Goal: Information Seeking & Learning: Learn about a topic

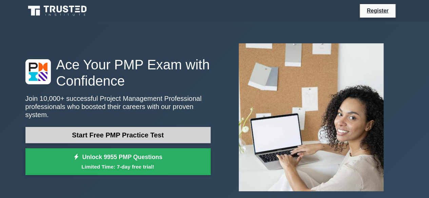
click at [145, 133] on link "Start Free PMP Practice Test" at bounding box center [117, 135] width 185 height 16
click at [155, 130] on link "Start Free PMP Practice Test" at bounding box center [117, 135] width 185 height 16
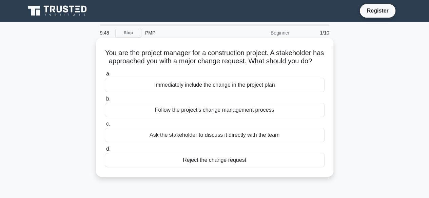
click at [176, 117] on div "Follow the project's change management process" at bounding box center [215, 110] width 220 height 14
click at [105, 101] on input "b. Follow the project's change management process" at bounding box center [105, 99] width 0 height 4
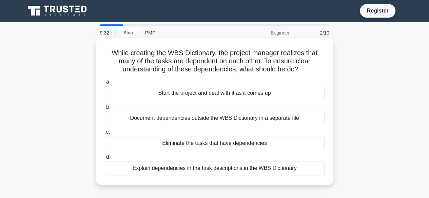
click at [200, 171] on div "Explain dependencies in the task descriptions in the WBS Dictionary" at bounding box center [215, 168] width 220 height 14
click at [105, 160] on input "d. Explain dependencies in the task descriptions in the WBS Dictionary" at bounding box center [105, 157] width 0 height 4
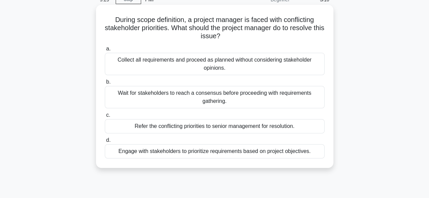
scroll to position [34, 0]
click at [197, 150] on div "Engage with stakeholders to prioritize requirements based on project objectives." at bounding box center [215, 151] width 220 height 14
click at [105, 142] on input "d. Engage with stakeholders to prioritize requirements based on project objecti…" at bounding box center [105, 140] width 0 height 4
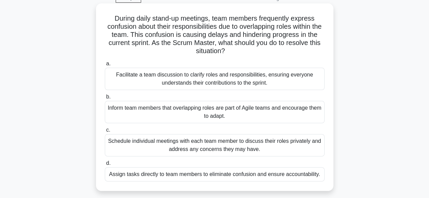
scroll to position [34, 0]
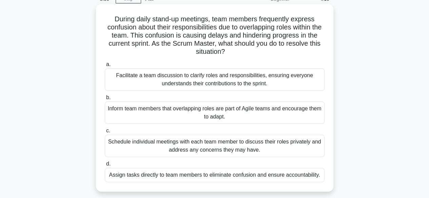
click at [250, 78] on div "Facilitate a team discussion to clarify roles and responsibilities, ensuring ev…" at bounding box center [215, 80] width 220 height 22
click at [105, 67] on input "a. Facilitate a team discussion to clarify roles and responsibilities, ensuring…" at bounding box center [105, 64] width 0 height 4
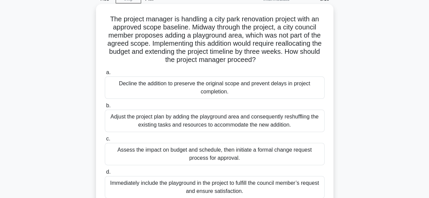
scroll to position [68, 0]
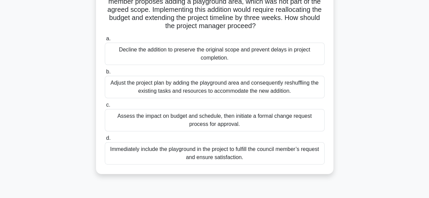
click at [259, 123] on div "Assess the impact on budget and schedule, then initiate a formal change request…" at bounding box center [215, 120] width 220 height 22
click at [105, 108] on input "c. Assess the impact on budget and schedule, then initiate a formal change requ…" at bounding box center [105, 105] width 0 height 4
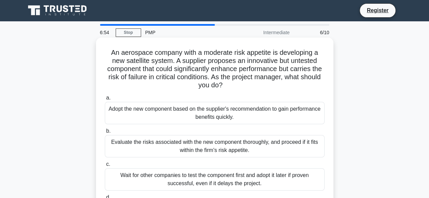
scroll to position [0, 0]
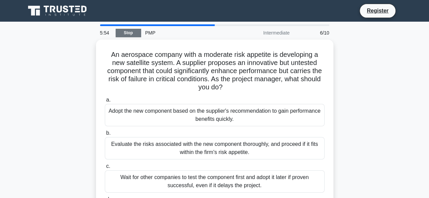
click at [132, 33] on link "Stop" at bounding box center [128, 33] width 25 height 8
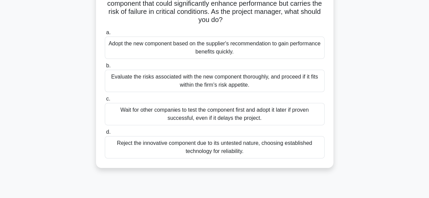
scroll to position [68, 0]
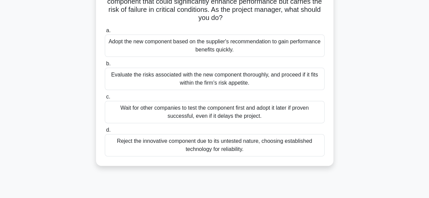
click at [157, 78] on div "Evaluate the risks associated with the new component thoroughly, and proceed if…" at bounding box center [215, 79] width 220 height 22
click at [105, 66] on input "b. Evaluate the risks associated with the new component thoroughly, and proceed…" at bounding box center [105, 64] width 0 height 4
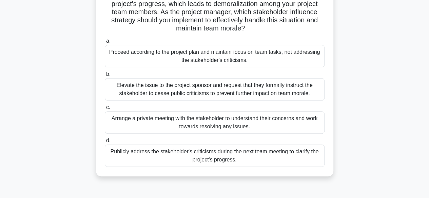
scroll to position [68, 0]
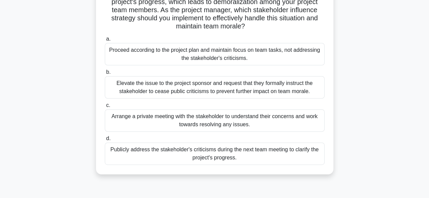
click at [150, 125] on div "Arrange a private meeting with the stakeholder to understand their concerns and…" at bounding box center [215, 121] width 220 height 22
click at [105, 108] on input "c. Arrange a private meeting with the stakeholder to understand their concerns …" at bounding box center [105, 105] width 0 height 4
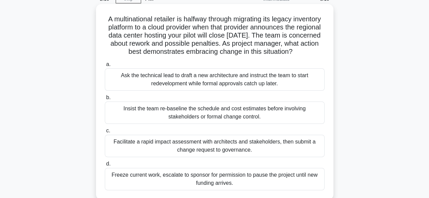
scroll to position [34, 0]
click at [148, 124] on div "Insist the team re-baseline the schedule and cost estimates before involving st…" at bounding box center [215, 113] width 220 height 22
click at [105, 100] on input "b. Insist the team re-baseline the schedule and cost estimates before involving…" at bounding box center [105, 98] width 0 height 4
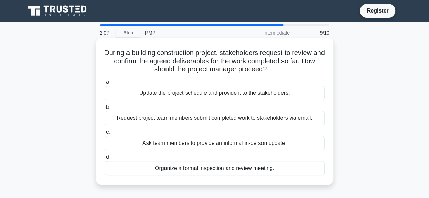
scroll to position [0, 0]
click at [176, 170] on div "Organize a formal inspection and review meeting." at bounding box center [215, 168] width 220 height 14
click at [105, 160] on input "d. Organize a formal inspection and review meeting." at bounding box center [105, 157] width 0 height 4
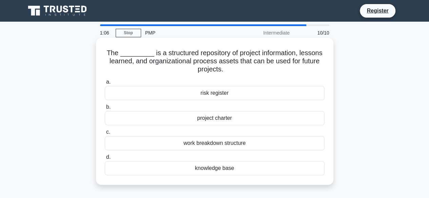
click at [193, 172] on div "knowledge base" at bounding box center [215, 168] width 220 height 14
click at [105, 160] on input "d. knowledge base" at bounding box center [105, 157] width 0 height 4
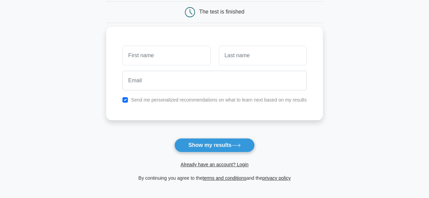
scroll to position [68, 0]
type input "[PERSON_NAME]"
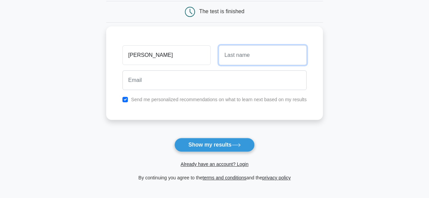
click at [242, 61] on input "text" at bounding box center [263, 55] width 88 height 20
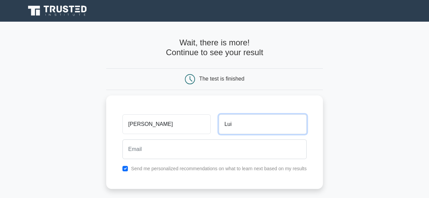
scroll to position [0, 0]
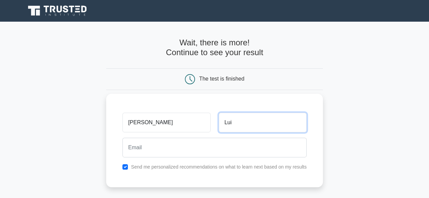
type input "Lui"
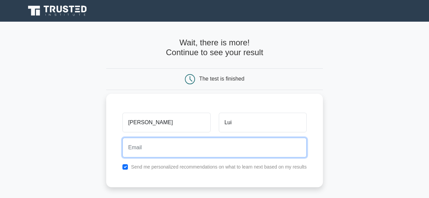
click at [134, 145] on input "email" at bounding box center [214, 148] width 184 height 20
type input "luikelly18@gmail.com"
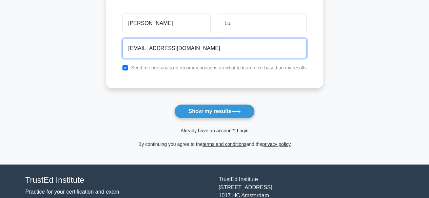
scroll to position [101, 0]
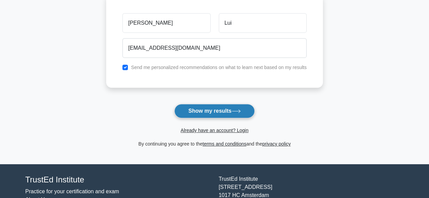
click at [199, 108] on button "Show my results" at bounding box center [214, 111] width 80 height 14
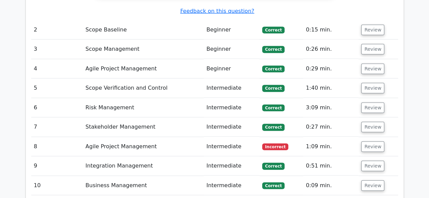
scroll to position [916, 0]
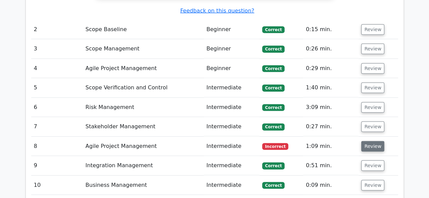
click at [375, 141] on button "Review" at bounding box center [372, 146] width 23 height 11
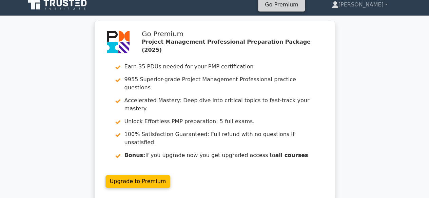
scroll to position [0, 0]
